Goal: Task Accomplishment & Management: Use online tool/utility

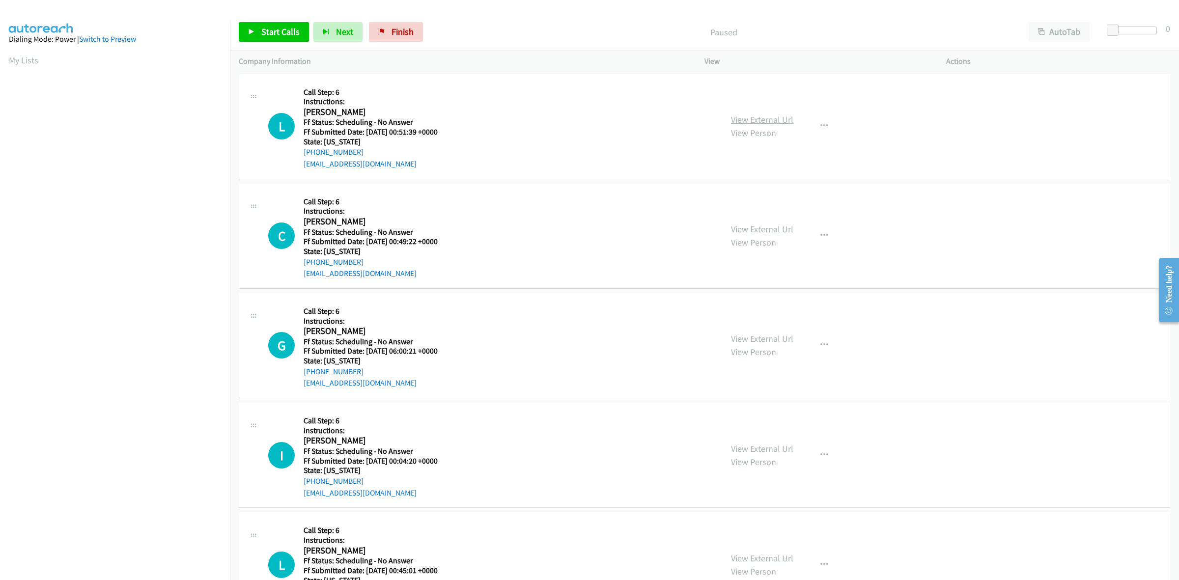
click at [740, 120] on link "View External Url" at bounding box center [762, 119] width 62 height 11
click at [757, 236] on div "View External Url View Person" at bounding box center [762, 236] width 62 height 27
click at [762, 224] on link "View External Url" at bounding box center [762, 229] width 62 height 11
click at [777, 333] on link "View External Url" at bounding box center [762, 338] width 62 height 11
click at [775, 448] on link "View External Url" at bounding box center [762, 448] width 62 height 11
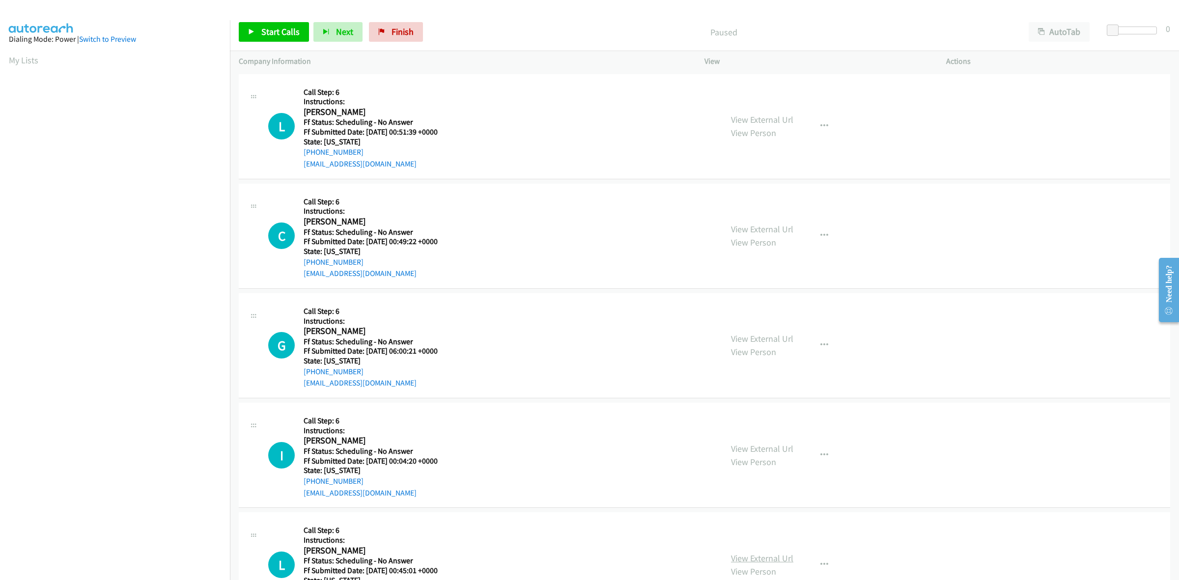
click at [774, 556] on link "View External Url" at bounding box center [762, 558] width 62 height 11
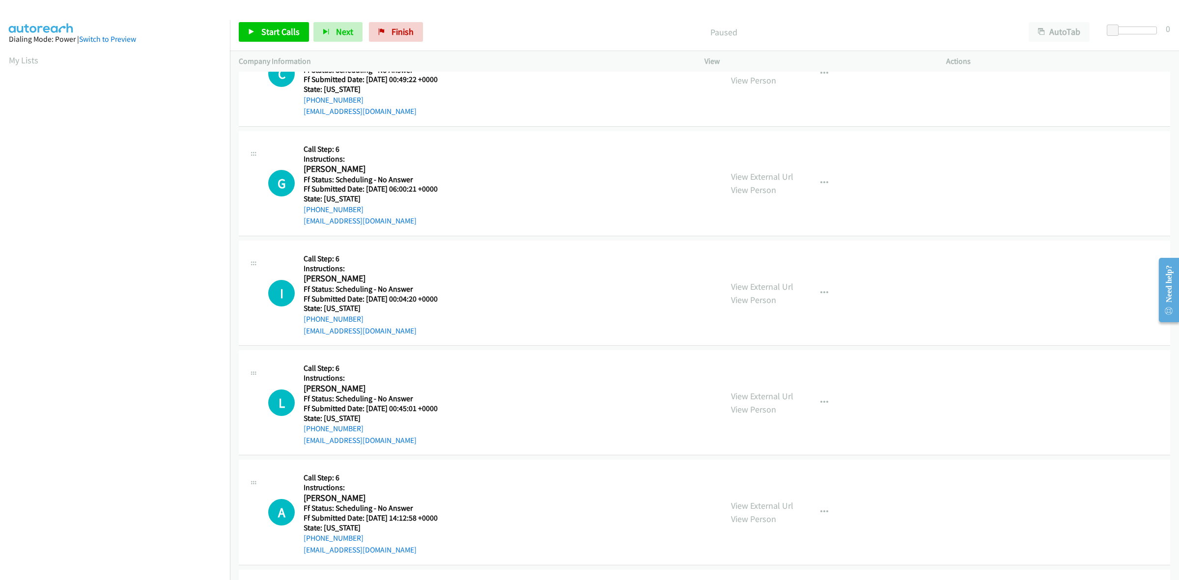
scroll to position [184, 0]
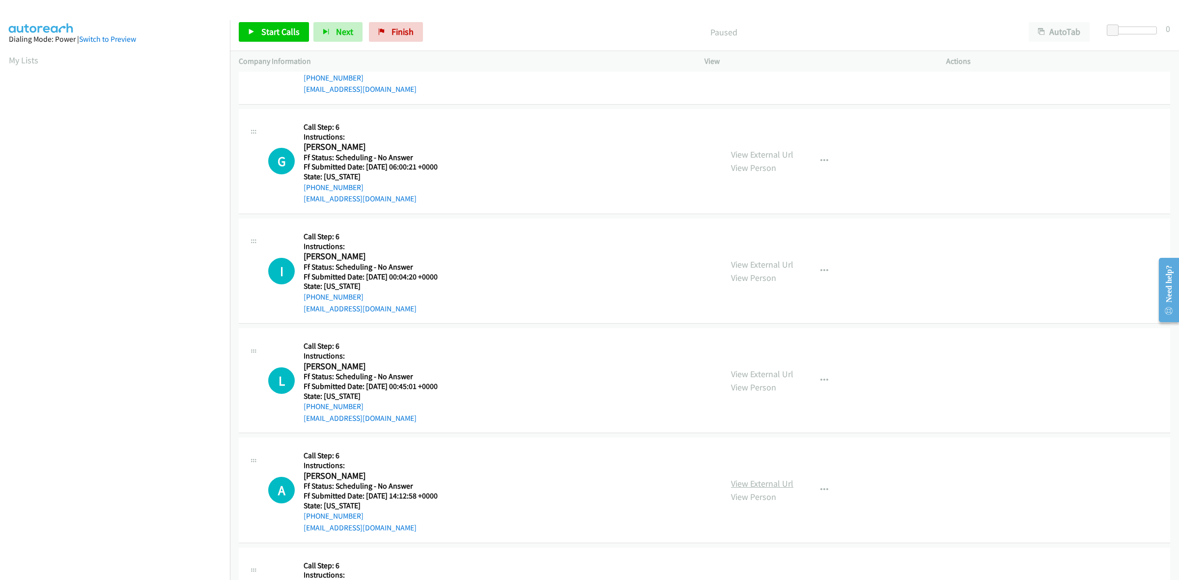
click at [775, 485] on link "View External Url" at bounding box center [762, 483] width 62 height 11
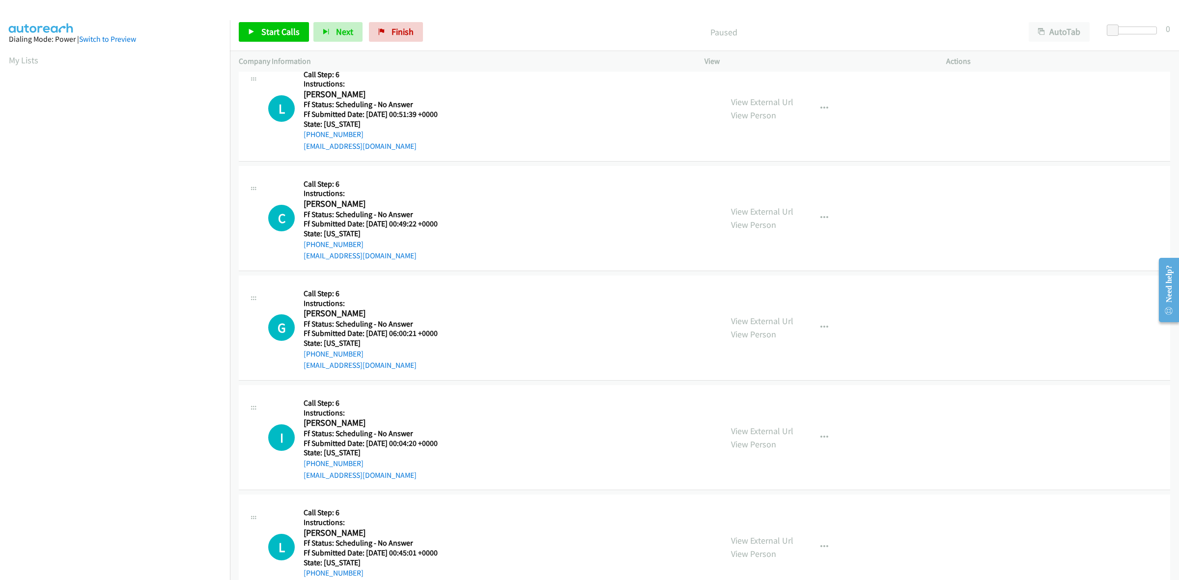
scroll to position [0, 0]
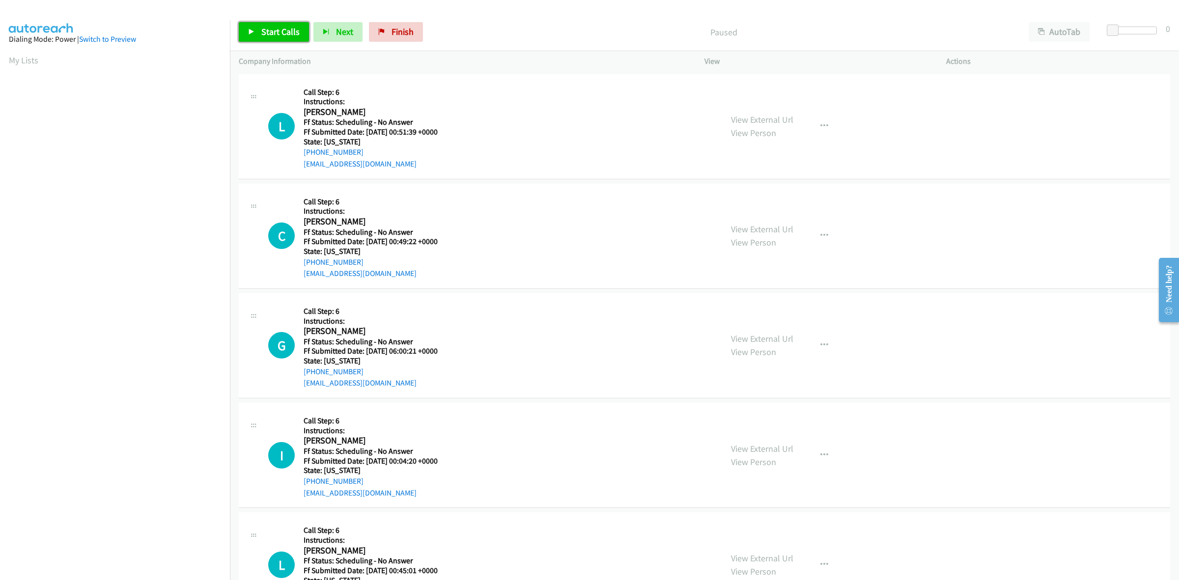
click at [295, 22] on link "Start Calls" at bounding box center [274, 32] width 70 height 20
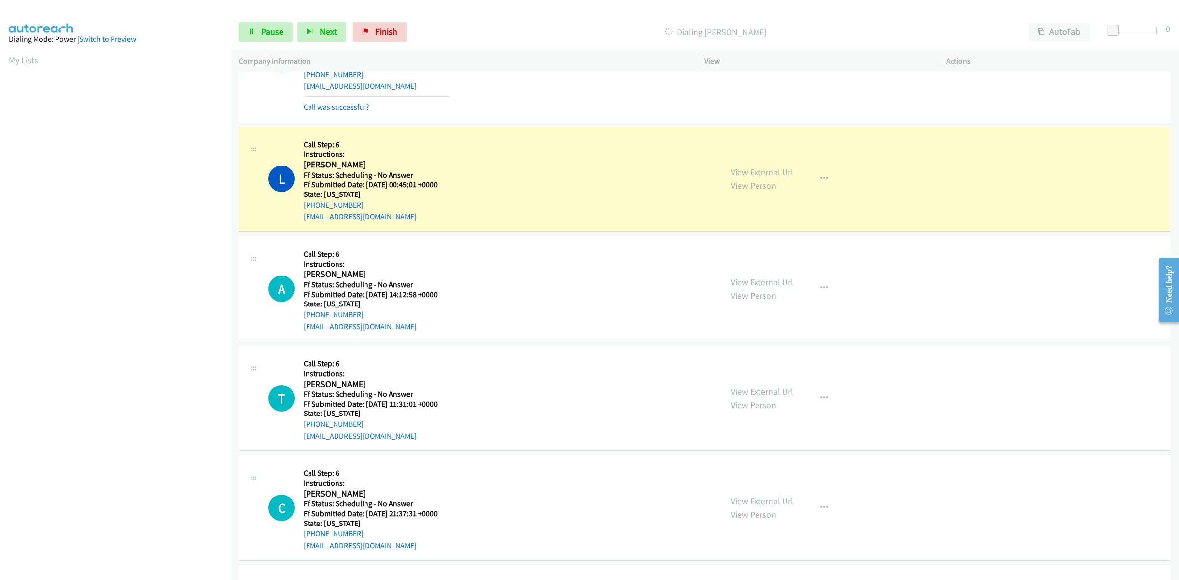
scroll to position [491, 0]
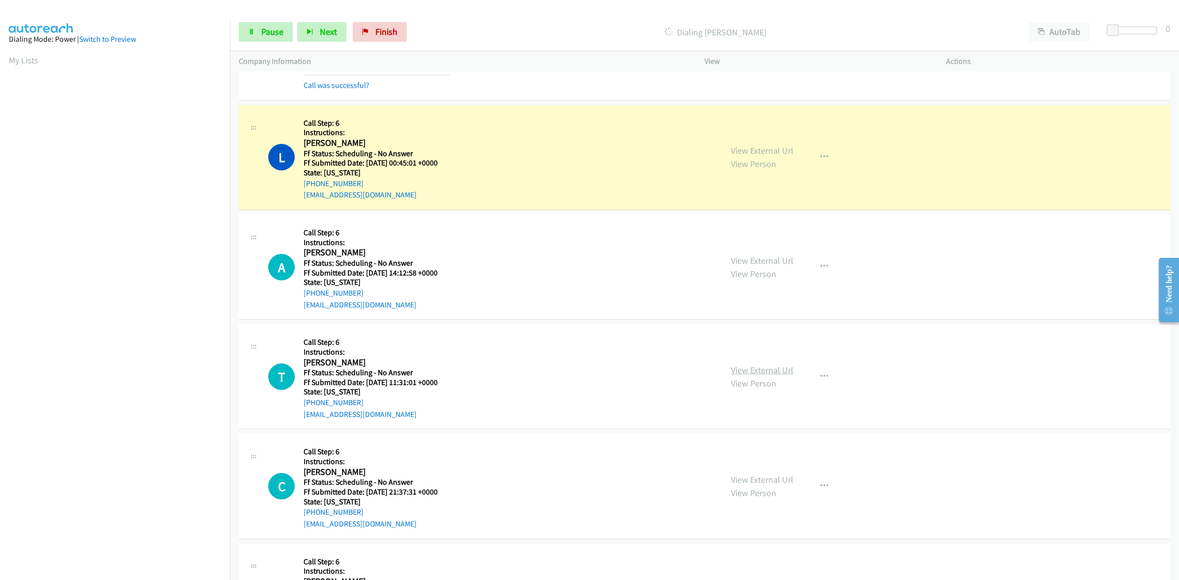
click at [750, 367] on link "View External Url" at bounding box center [762, 370] width 62 height 11
click at [746, 479] on link "View External Url" at bounding box center [762, 479] width 62 height 11
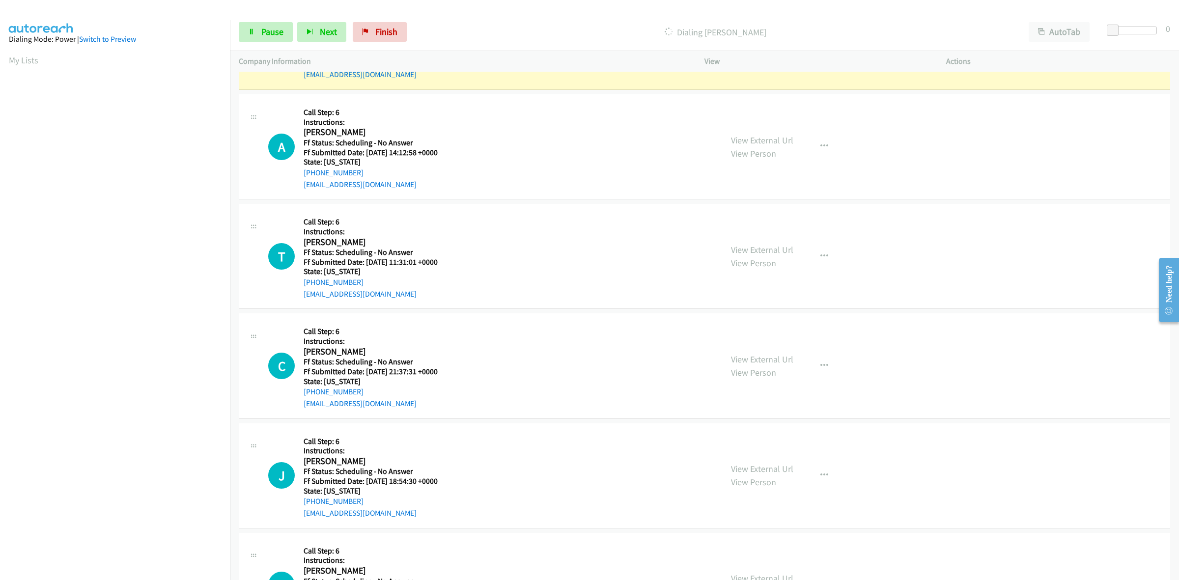
scroll to position [614, 0]
click at [772, 467] on link "View External Url" at bounding box center [762, 466] width 62 height 11
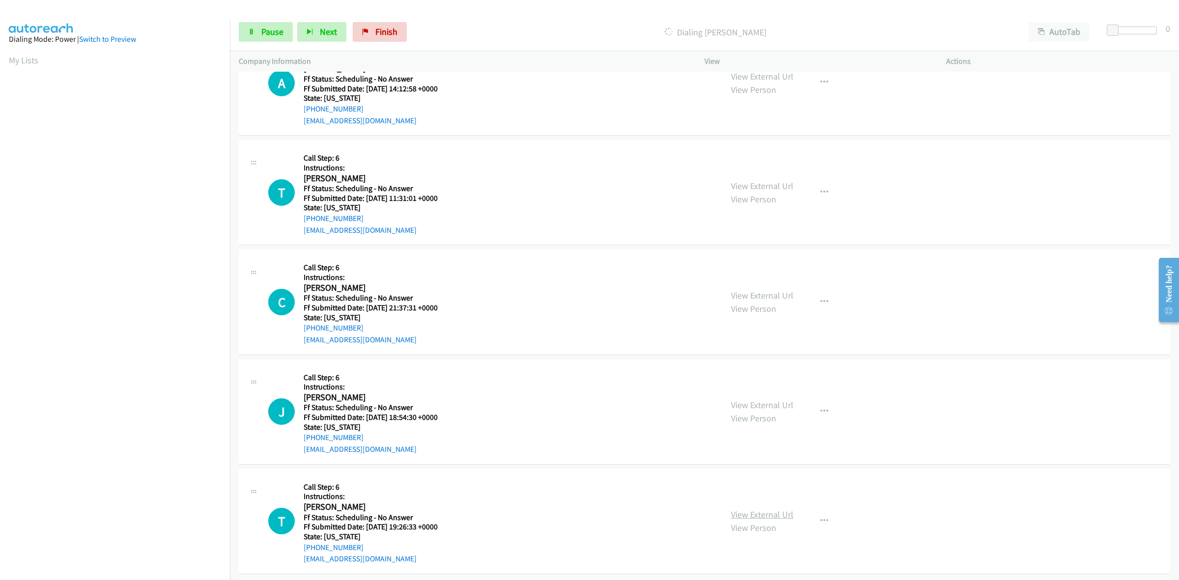
click at [762, 516] on link "View External Url" at bounding box center [762, 514] width 62 height 11
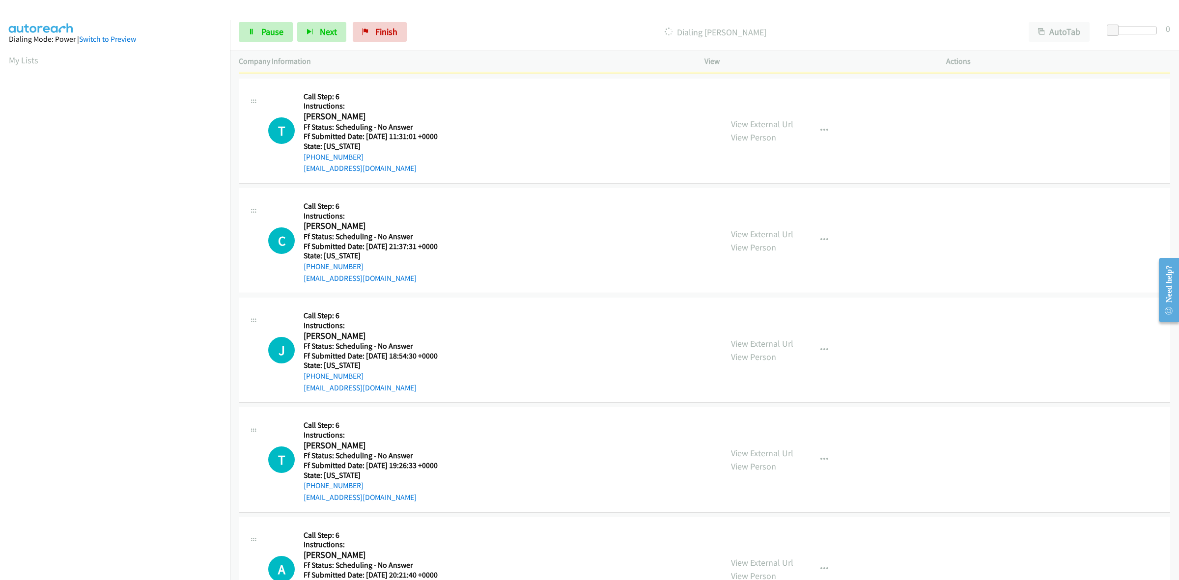
scroll to position [820, 0]
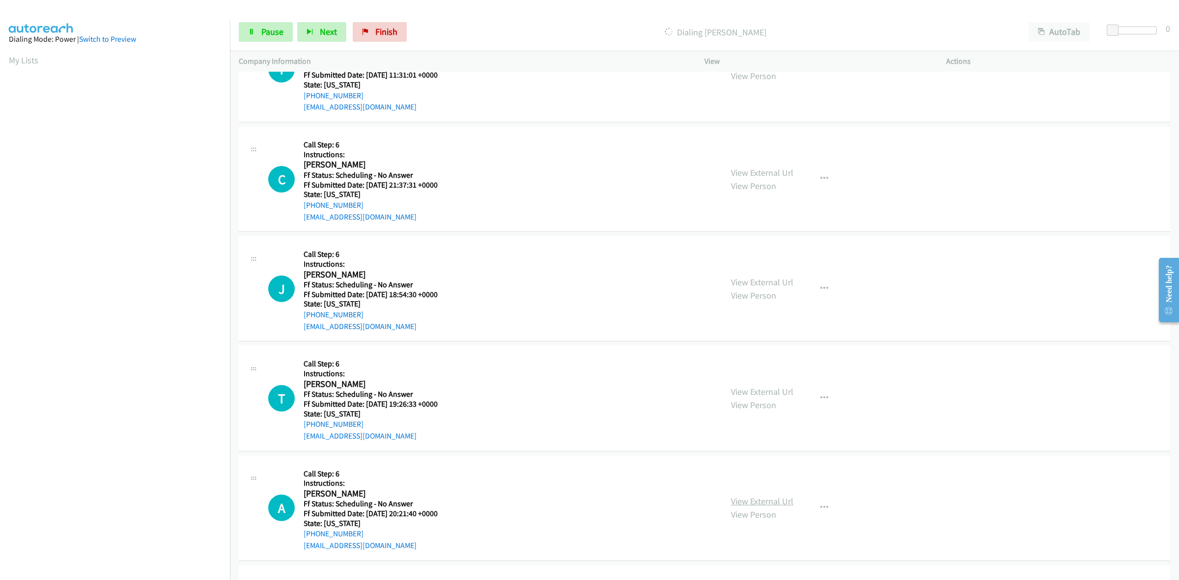
click at [743, 500] on link "View External Url" at bounding box center [762, 501] width 62 height 11
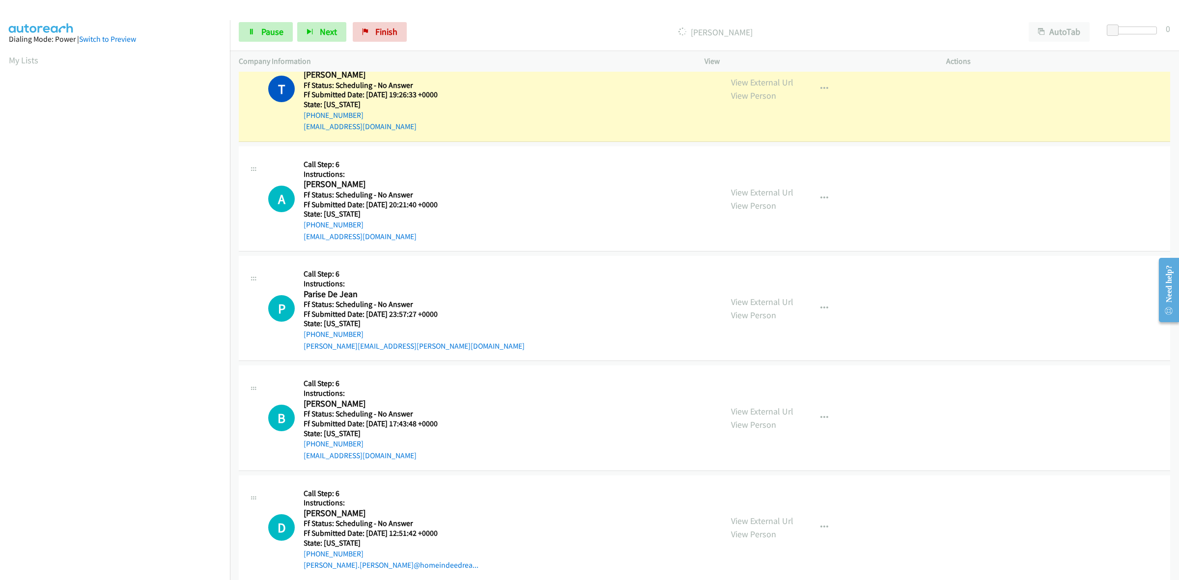
scroll to position [1220, 0]
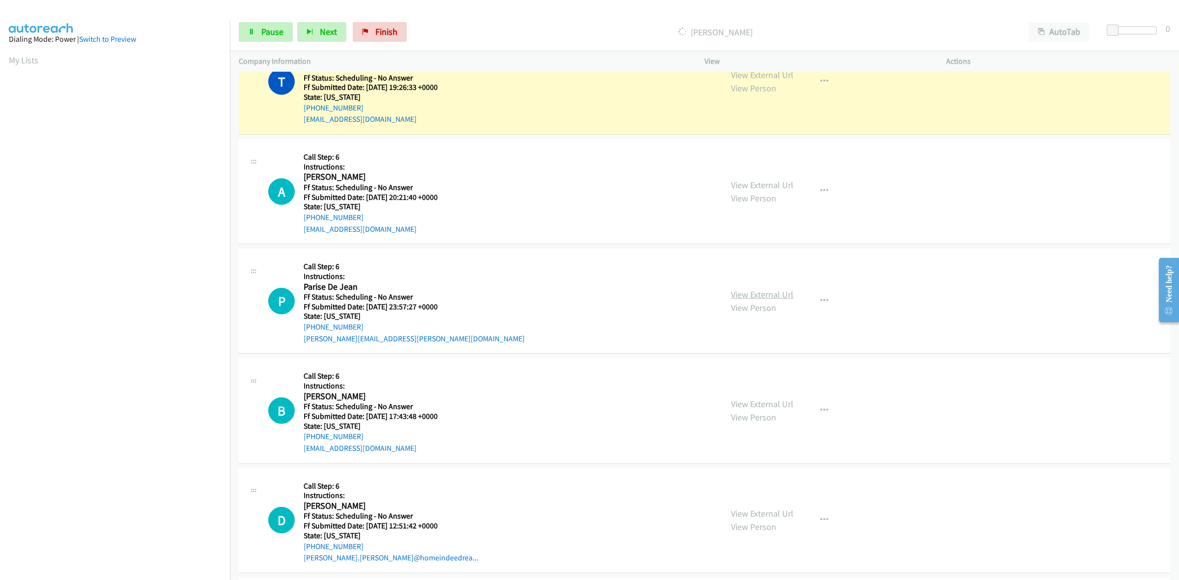
click at [754, 290] on link "View External Url" at bounding box center [762, 294] width 62 height 11
click at [780, 405] on link "View External Url" at bounding box center [762, 404] width 62 height 11
click at [747, 510] on link "View External Url" at bounding box center [762, 513] width 62 height 11
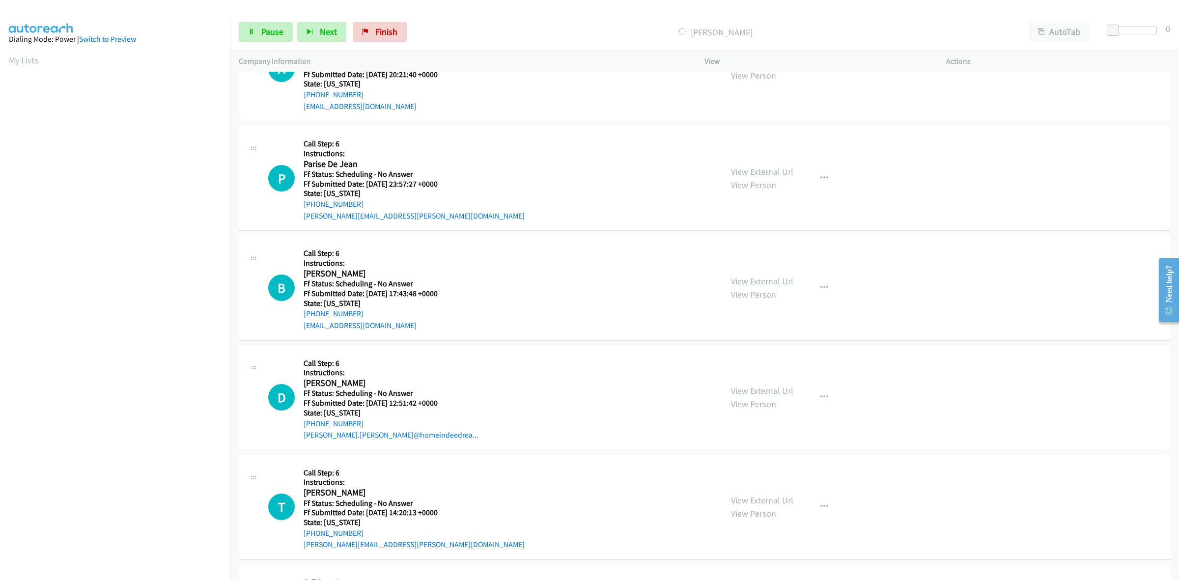
scroll to position [1404, 0]
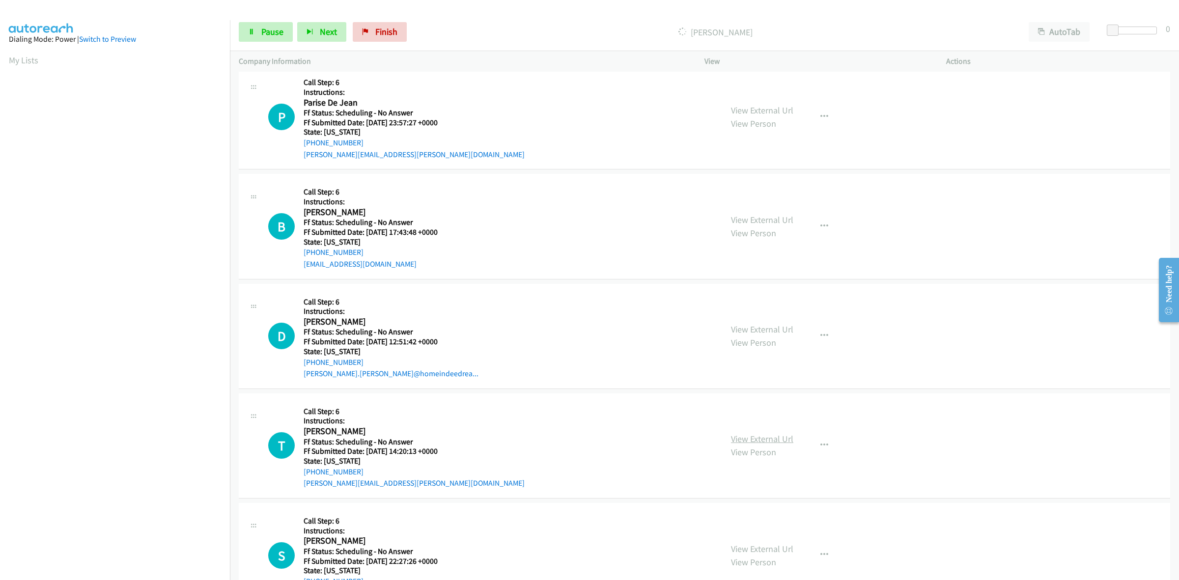
click at [741, 438] on link "View External Url" at bounding box center [762, 438] width 62 height 11
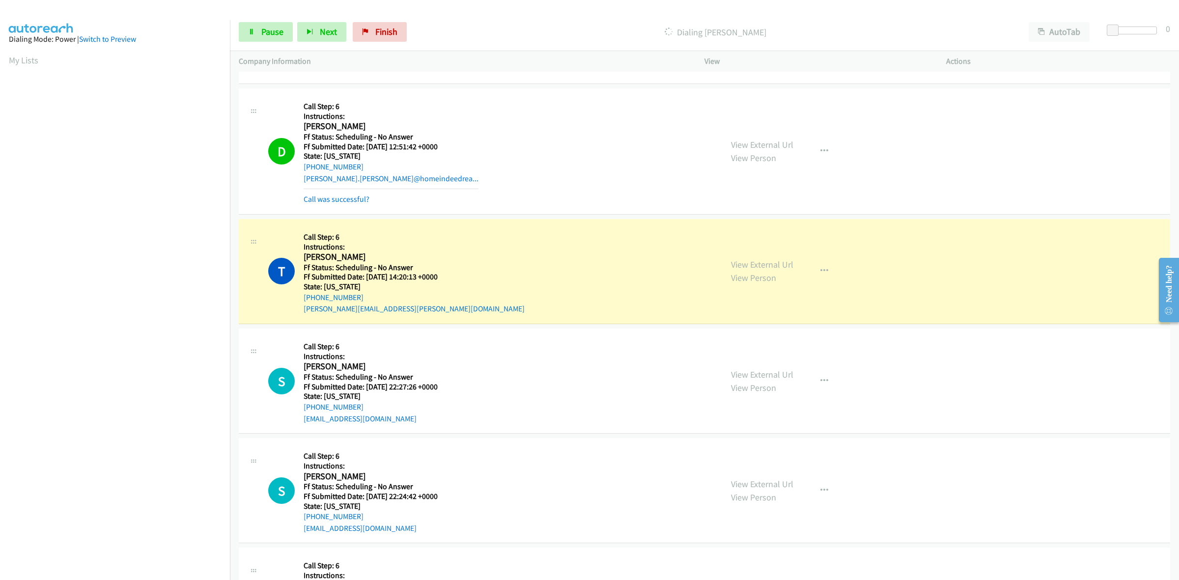
scroll to position [1794, 0]
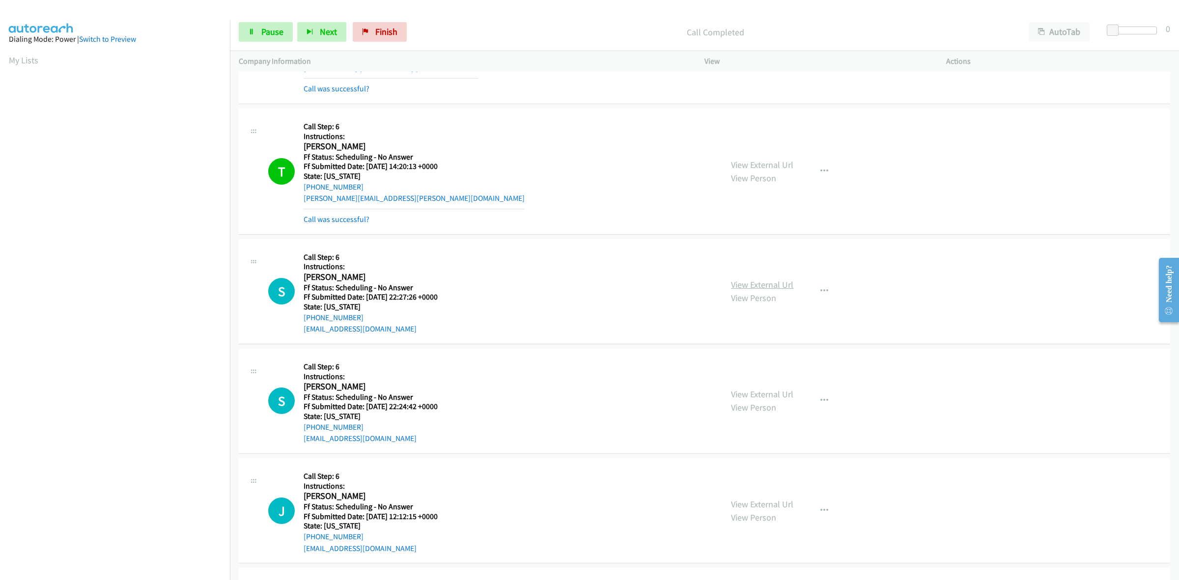
click at [777, 288] on link "View External Url" at bounding box center [762, 284] width 62 height 11
click at [777, 398] on link "View External Url" at bounding box center [762, 394] width 62 height 11
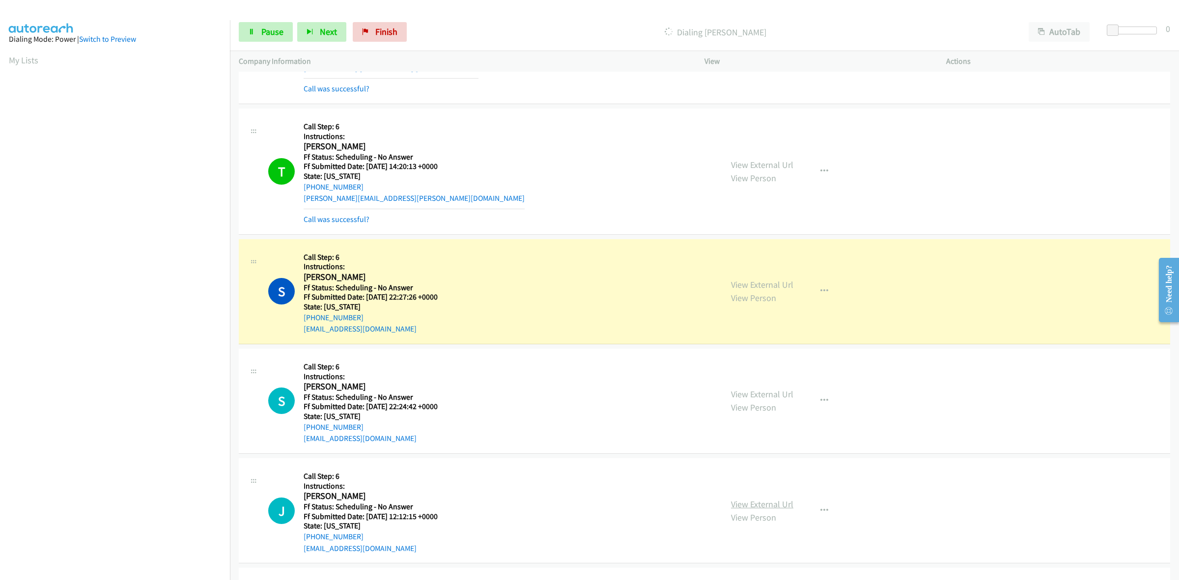
click at [782, 500] on link "View External Url" at bounding box center [762, 504] width 62 height 11
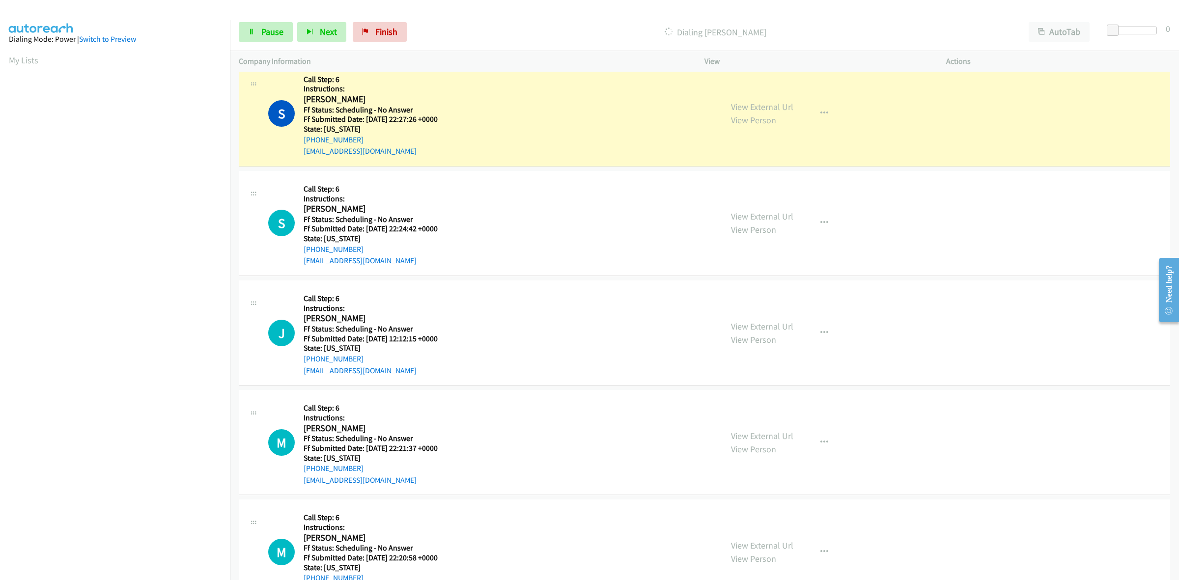
scroll to position [1978, 0]
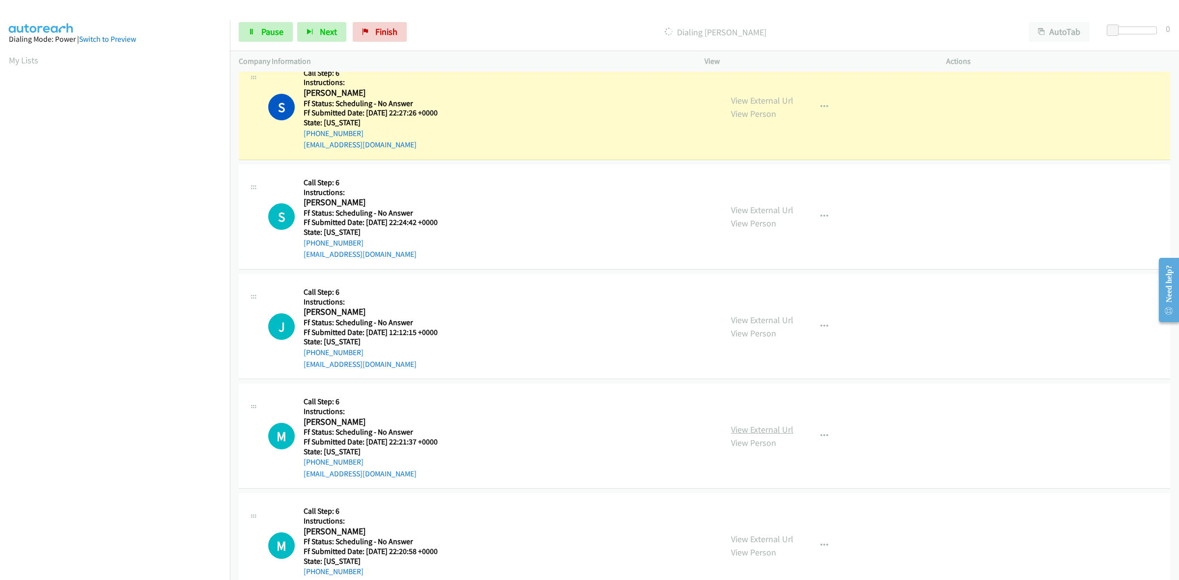
click at [755, 428] on link "View External Url" at bounding box center [762, 429] width 62 height 11
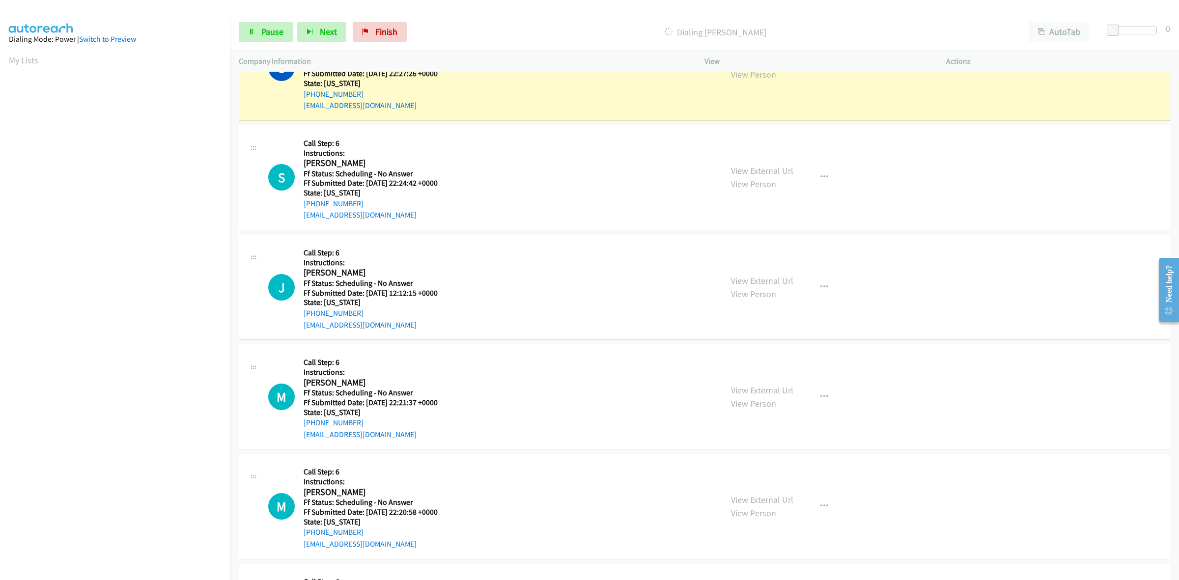
scroll to position [2040, 0]
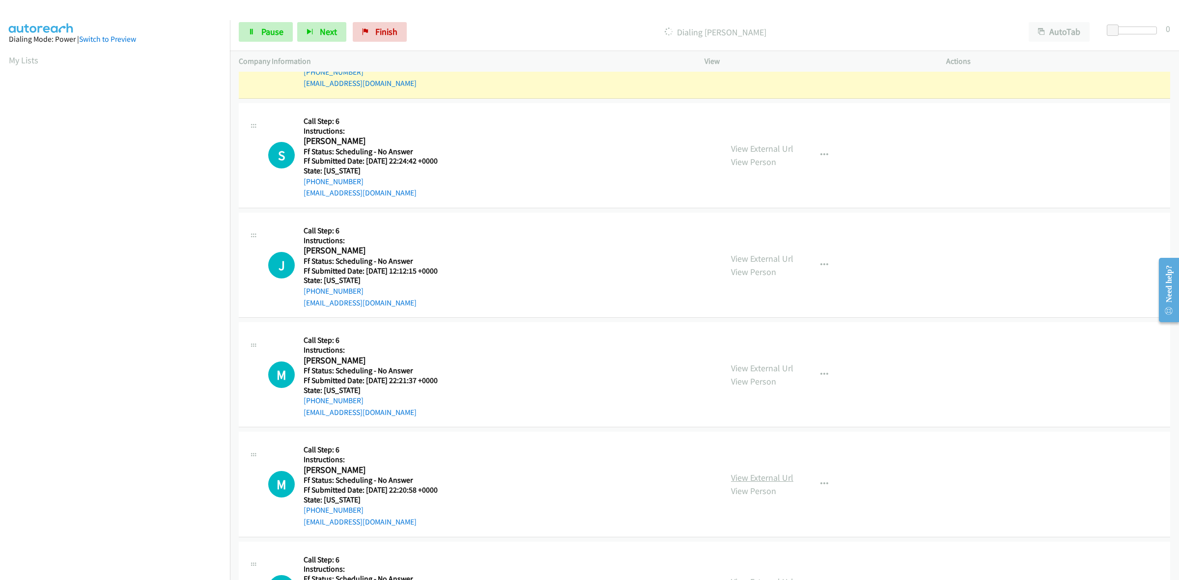
click at [747, 475] on link "View External Url" at bounding box center [762, 477] width 62 height 11
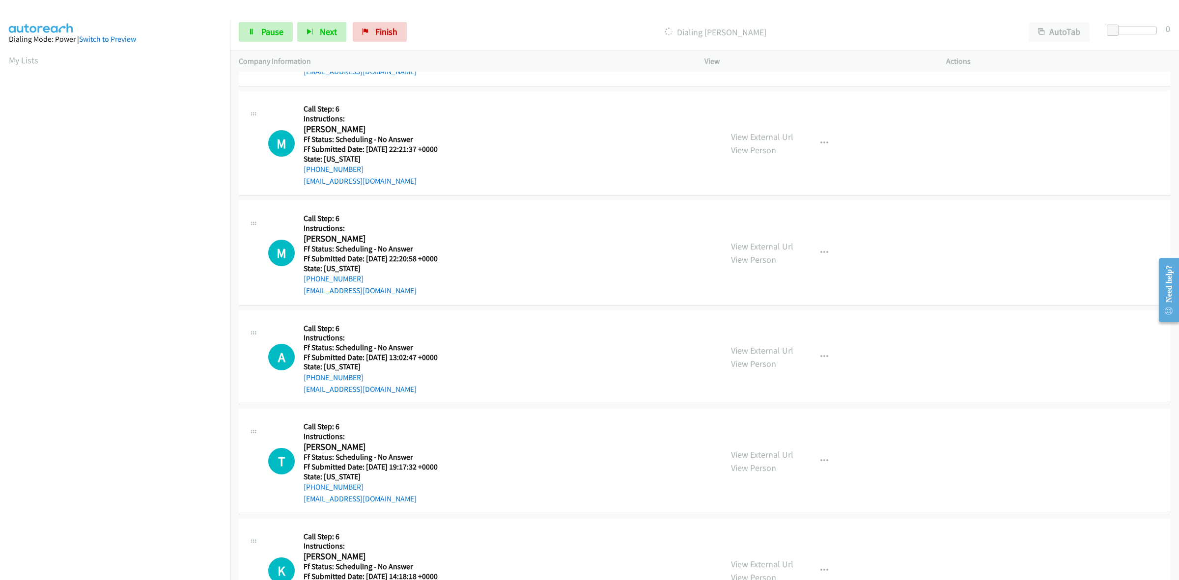
scroll to position [2286, 0]
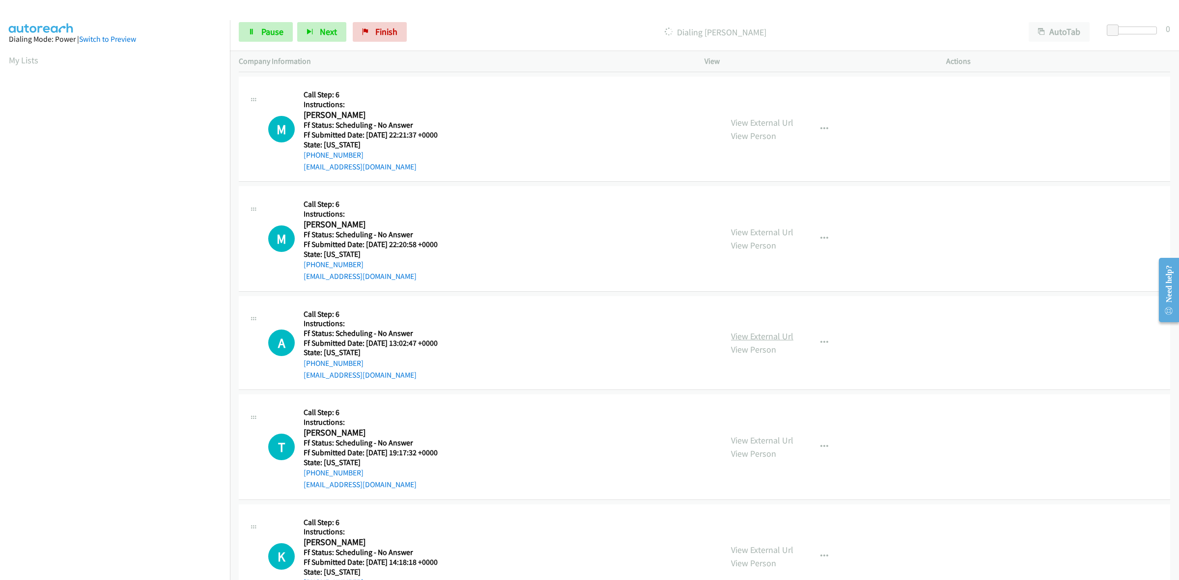
click at [768, 340] on link "View External Url" at bounding box center [762, 336] width 62 height 11
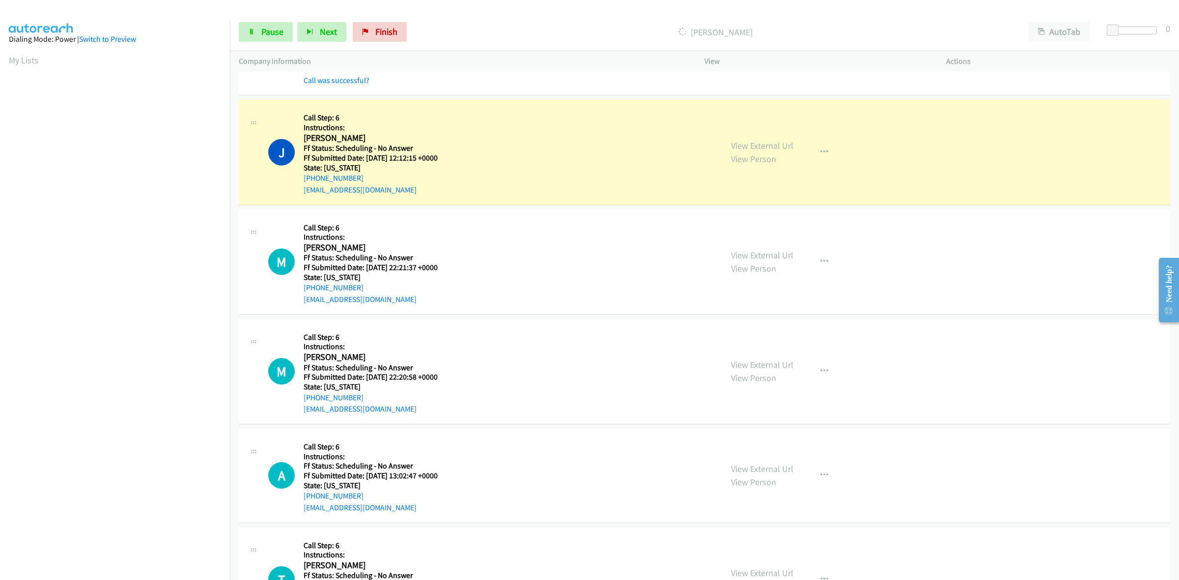
scroll to position [2224, 0]
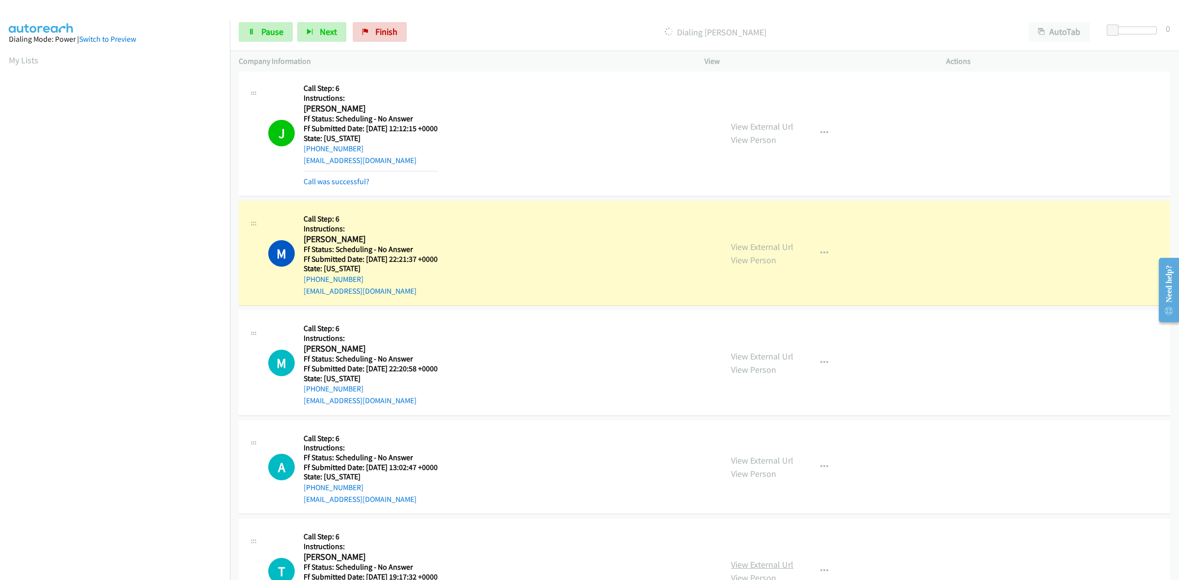
click at [777, 566] on link "View External Url" at bounding box center [762, 564] width 62 height 11
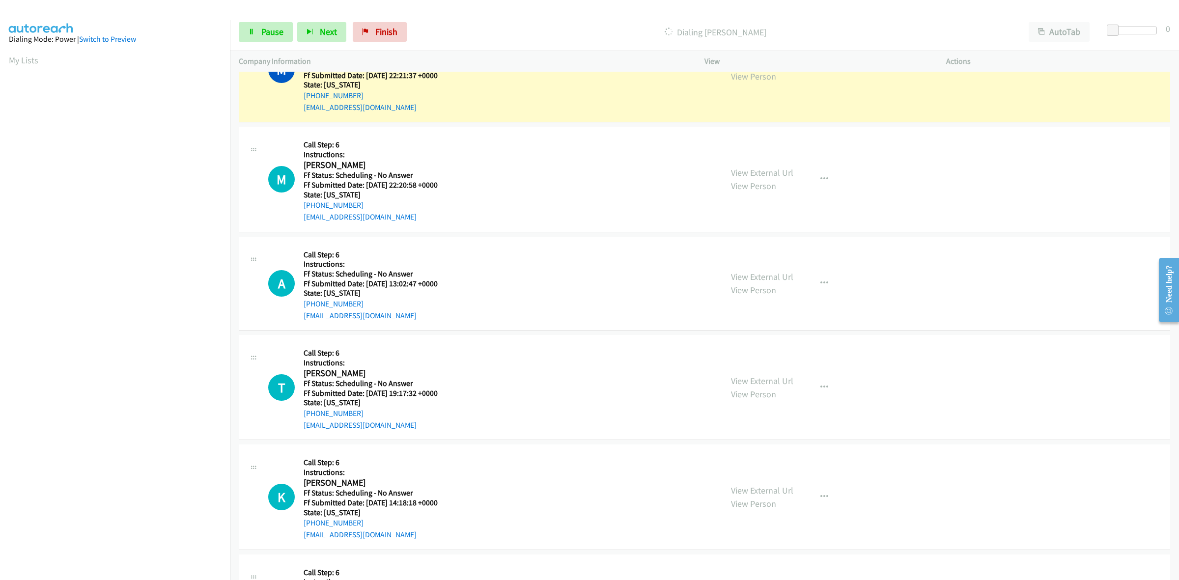
scroll to position [2408, 0]
click at [757, 492] on link "View External Url" at bounding box center [762, 490] width 62 height 11
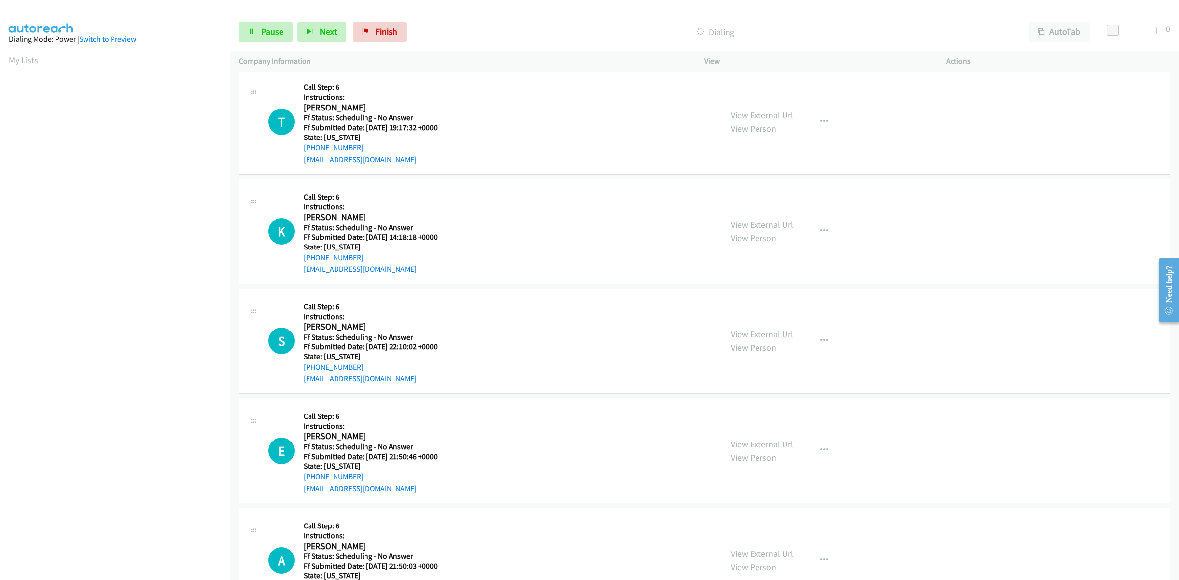
scroll to position [2726, 0]
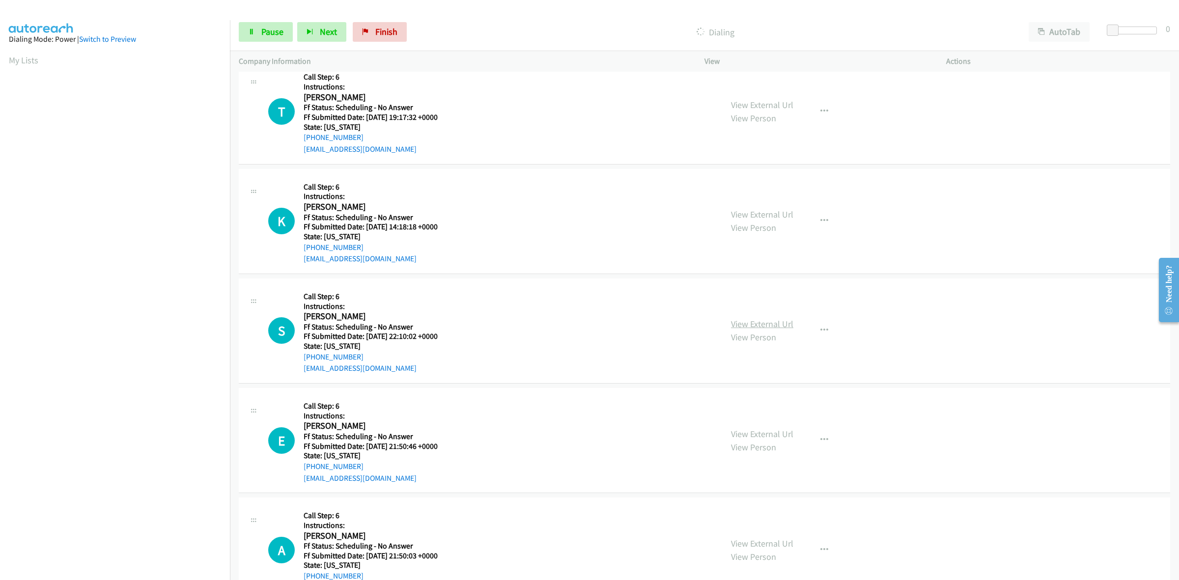
click at [752, 327] on link "View External Url" at bounding box center [762, 323] width 62 height 11
click at [756, 438] on link "View External Url" at bounding box center [762, 434] width 62 height 11
click at [780, 549] on link "View External Url" at bounding box center [762, 543] width 62 height 11
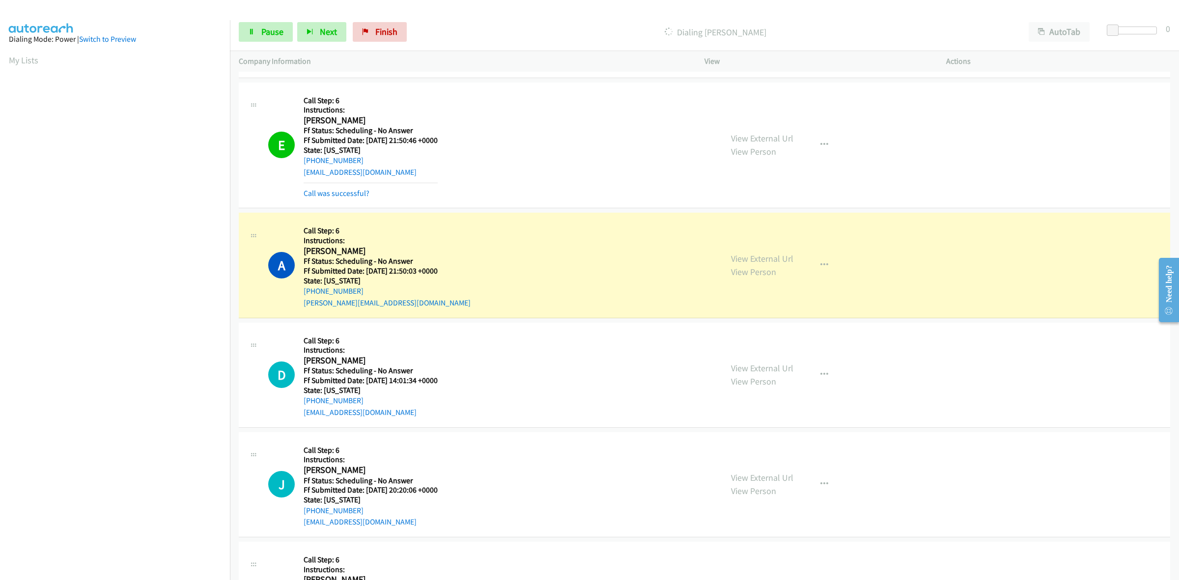
scroll to position [3361, 0]
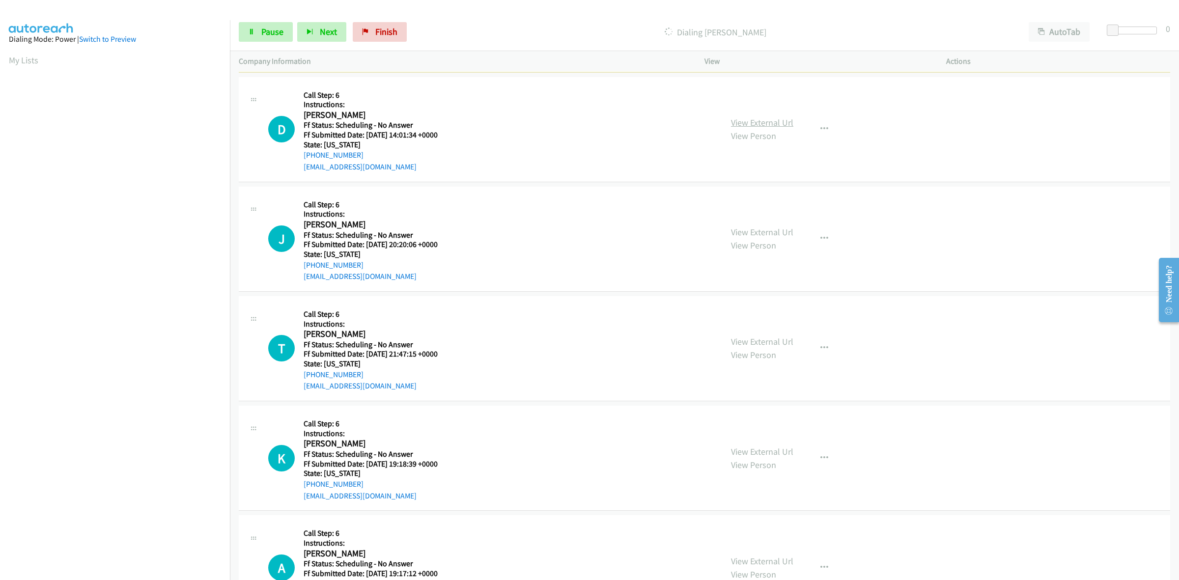
click at [748, 124] on link "View External Url" at bounding box center [762, 122] width 62 height 11
click at [766, 237] on link "View External Url" at bounding box center [762, 232] width 62 height 11
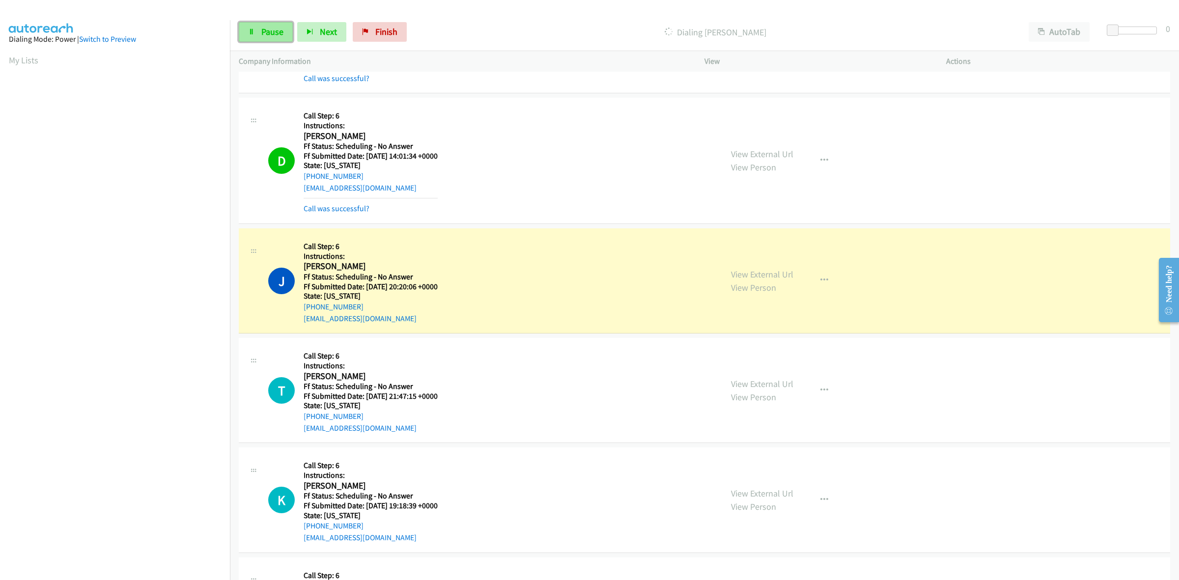
click at [278, 22] on link "Pause" at bounding box center [266, 32] width 54 height 20
